Goal: Transaction & Acquisition: Book appointment/travel/reservation

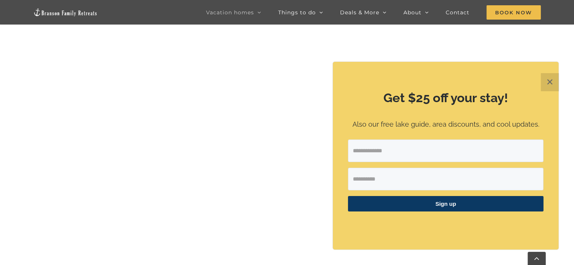
scroll to position [792, 0]
click at [548, 83] on button "✕" at bounding box center [550, 82] width 18 height 18
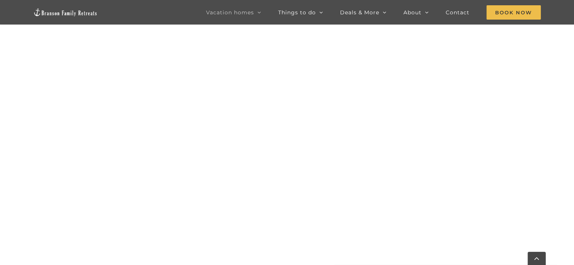
scroll to position [566, 0]
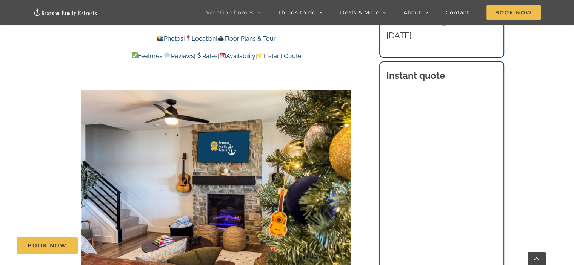
scroll to position [415, 0]
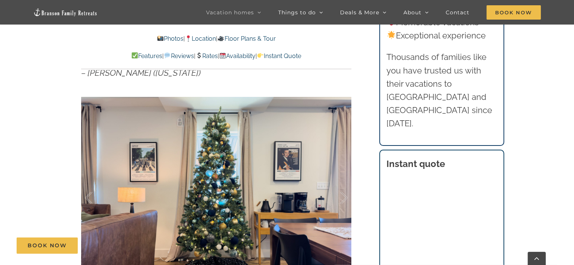
scroll to position [453, 0]
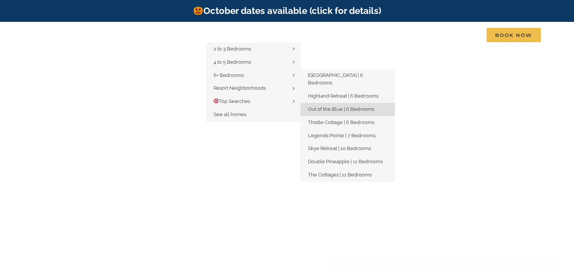
click at [344, 106] on span "Out of the Blue | 6 Bedrooms" at bounding box center [341, 109] width 66 height 6
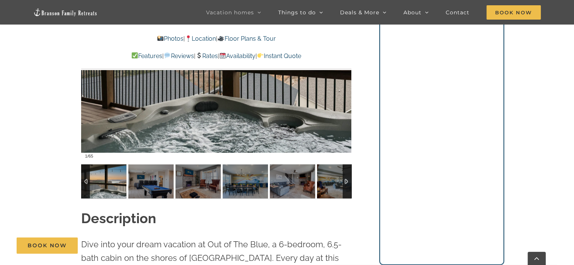
scroll to position [641, 0]
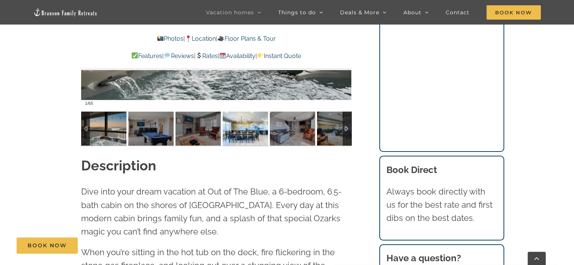
click at [251, 127] on img at bounding box center [245, 129] width 45 height 34
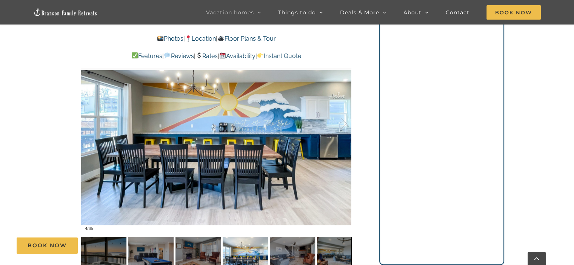
scroll to position [528, 0]
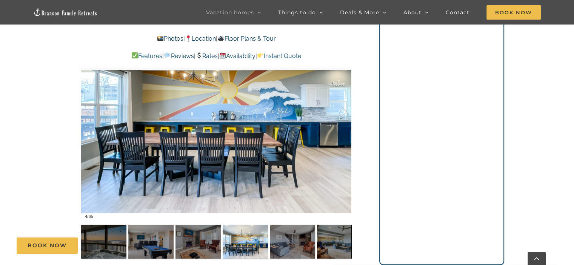
click at [287, 243] on div "Book Now" at bounding box center [293, 246] width 552 height 16
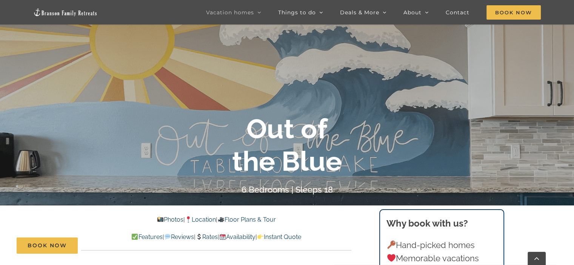
scroll to position [0, 0]
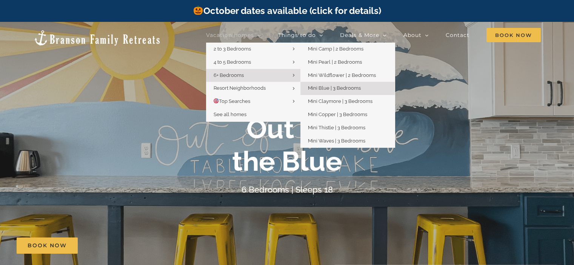
click at [373, 93] on link "Mini Blue | 3 Bedrooms" at bounding box center [347, 88] width 94 height 13
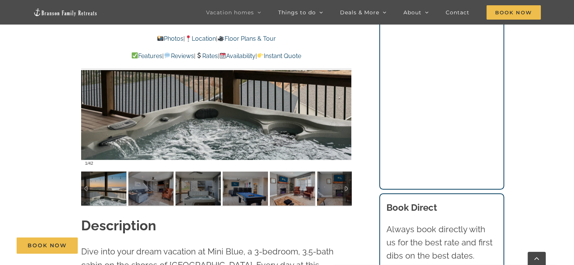
scroll to position [604, 0]
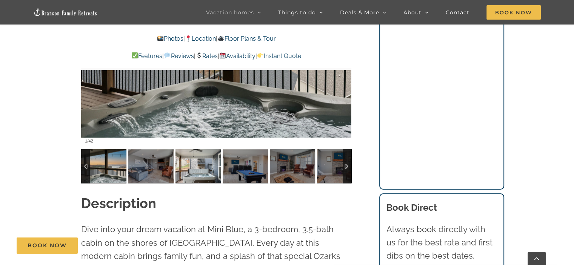
click at [198, 170] on img at bounding box center [197, 166] width 45 height 34
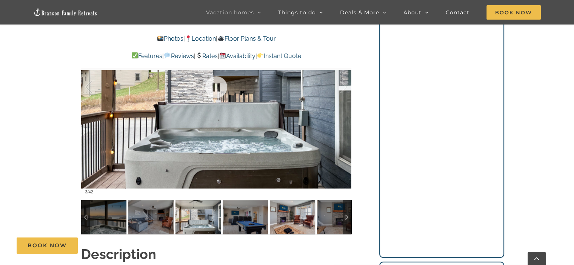
scroll to position [528, 0]
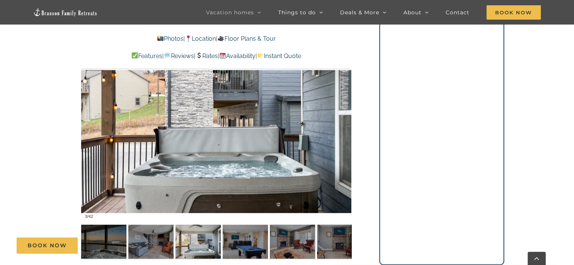
click at [292, 248] on div "Book Now" at bounding box center [293, 246] width 552 height 16
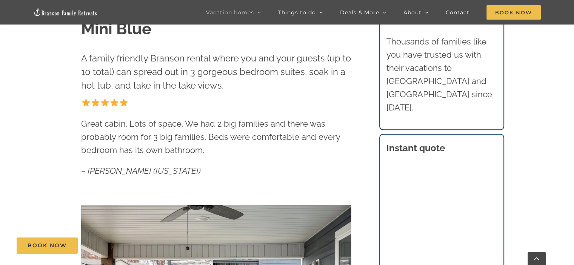
scroll to position [189, 0]
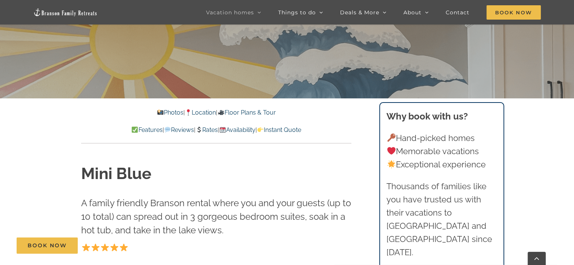
click at [207, 128] on link "Rates" at bounding box center [206, 129] width 22 height 7
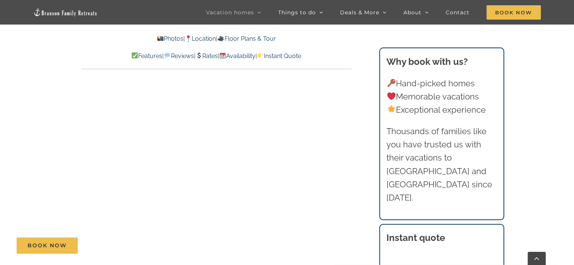
scroll to position [3673, 0]
